Goal: Task Accomplishment & Management: Manage account settings

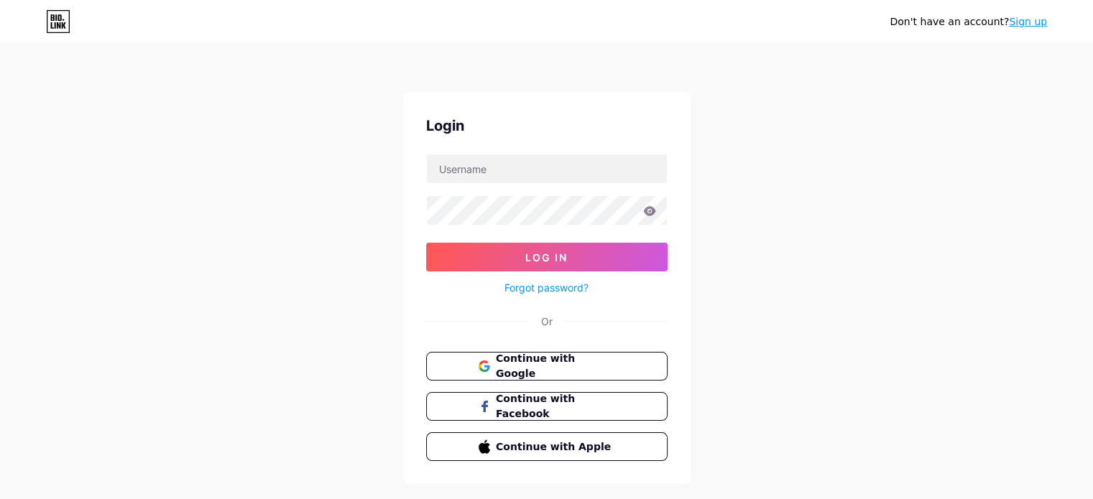
click at [577, 167] on input "text" at bounding box center [547, 168] width 240 height 29
click at [555, 169] on input "text" at bounding box center [547, 168] width 240 height 29
type input "eusoucarmona"
click at [426, 243] on button "Log In" at bounding box center [546, 257] width 241 height 29
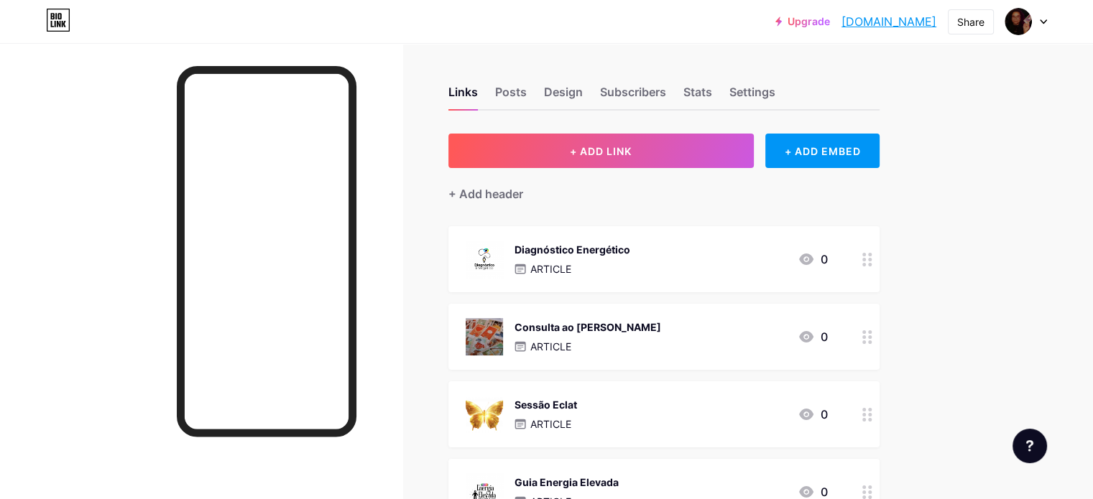
click at [940, 151] on div "Links Posts Design Subscribers Stats Settings + ADD LINK + ADD EMBED + Add head…" at bounding box center [470, 471] width 940 height 856
drag, startPoint x: 1090, startPoint y: 24, endPoint x: 1086, endPoint y: 1, distance: 23.3
click at [1091, 24] on div "Upgrade [DOMAIN_NAME]... [DOMAIN_NAME] Share Switch accounts [PERSON_NAME] [DOM…" at bounding box center [546, 22] width 1093 height 26
